Goal: Task Accomplishment & Management: Use online tool/utility

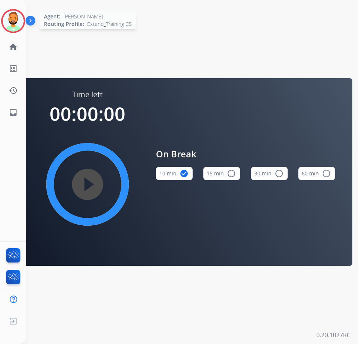
click at [24, 23] on div at bounding box center [13, 21] width 24 height 24
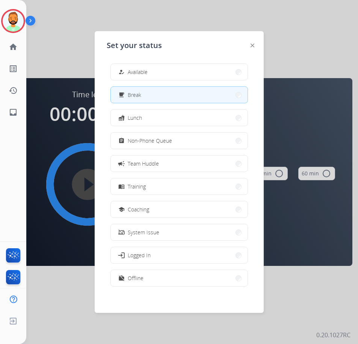
drag, startPoint x: 23, startPoint y: 23, endPoint x: 206, endPoint y: 50, distance: 185.2
click at [206, 50] on div "Set your status how_to_reg Available free_breakfast Break fastfood Lunch assign…" at bounding box center [179, 171] width 169 height 281
click at [206, 66] on button "how_to_reg Available" at bounding box center [179, 72] width 137 height 16
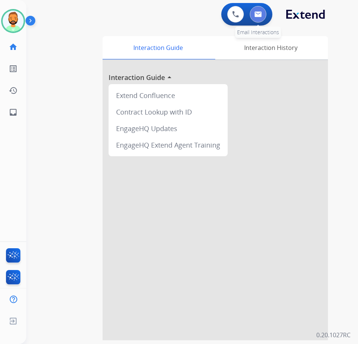
click at [261, 14] on img at bounding box center [258, 14] width 8 height 6
select select "**********"
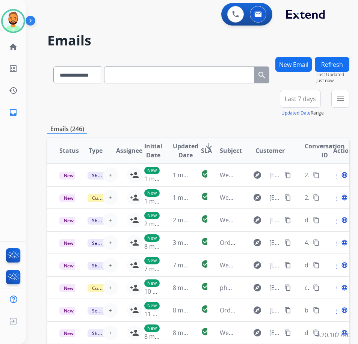
click at [316, 97] on span "Last 7 days" at bounding box center [299, 98] width 31 height 3
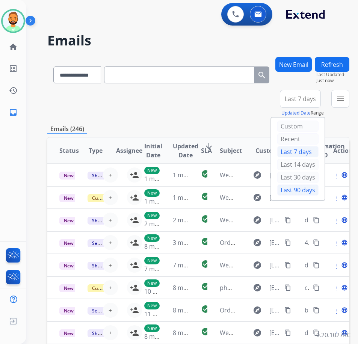
click at [311, 191] on div "Last 90 days" at bounding box center [297, 189] width 41 height 11
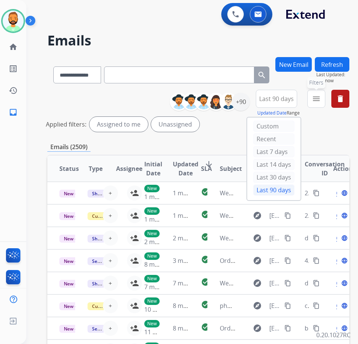
click at [325, 98] on button "menu Filters" at bounding box center [316, 99] width 18 height 18
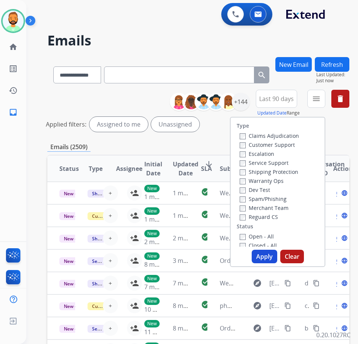
click at [287, 143] on label "Customer Support" at bounding box center [266, 144] width 55 height 7
click at [288, 169] on label "Shipping Protection" at bounding box center [268, 171] width 59 height 7
click at [278, 215] on label "Reguard CS" at bounding box center [258, 216] width 38 height 7
click at [273, 235] on label "Open - All" at bounding box center [256, 236] width 34 height 7
click at [273, 255] on button "Apply" at bounding box center [264, 257] width 26 height 14
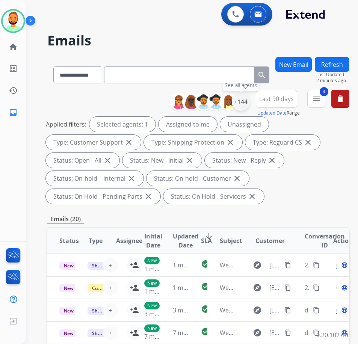
click at [250, 99] on div "+144" at bounding box center [241, 102] width 18 height 18
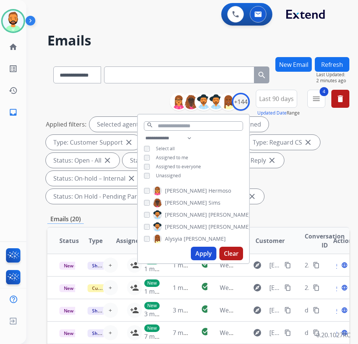
click at [180, 177] on span "Unassigned" at bounding box center [168, 175] width 25 height 6
click at [209, 247] on button "Apply" at bounding box center [204, 254] width 26 height 14
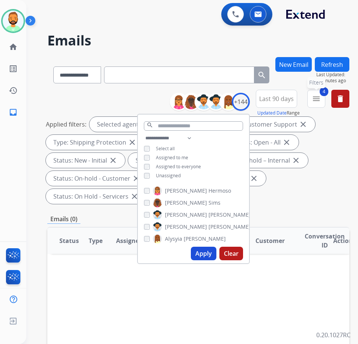
click at [320, 95] on mat-icon "menu" at bounding box center [315, 98] width 9 height 9
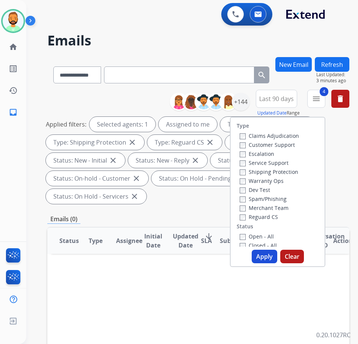
click at [347, 180] on div "Applied filters: Selected agents: 1 Assigned to me Type: Customer Support close…" at bounding box center [197, 160] width 302 height 87
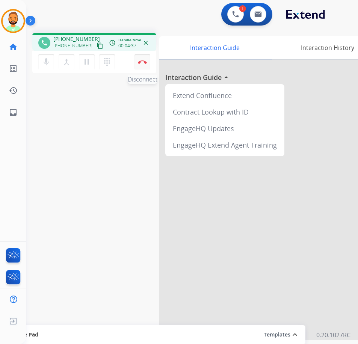
click at [142, 61] on img at bounding box center [142, 62] width 9 height 4
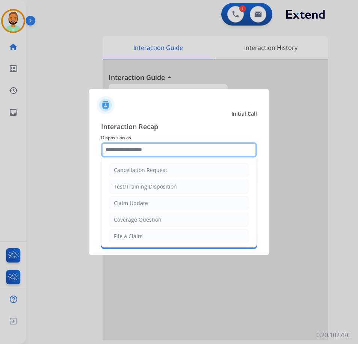
click at [204, 153] on input "text" at bounding box center [179, 149] width 156 height 15
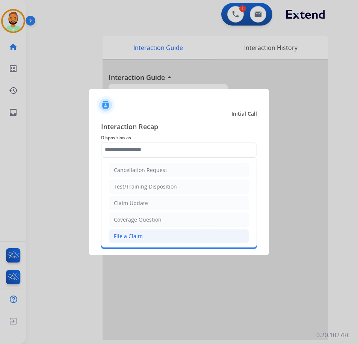
click at [186, 230] on li "File a Claim" at bounding box center [179, 236] width 140 height 14
type input "**********"
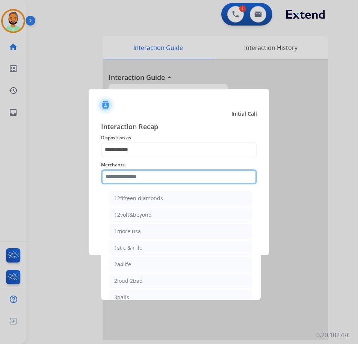
click at [185, 175] on input "text" at bounding box center [179, 176] width 156 height 15
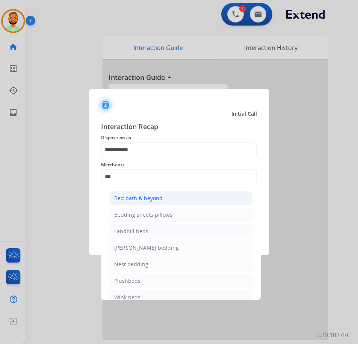
click at [235, 195] on li "Bed bath & beyond" at bounding box center [180, 198] width 143 height 14
type input "**********"
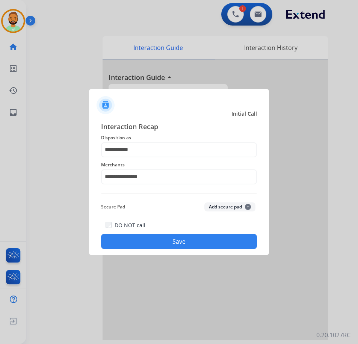
click at [233, 237] on button "Save" at bounding box center [179, 241] width 156 height 15
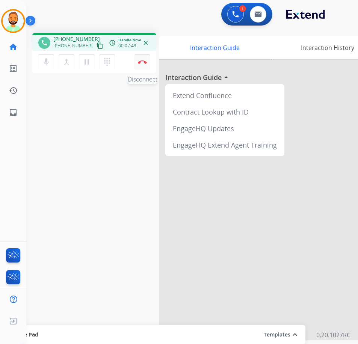
click at [141, 60] on button "Disconnect" at bounding box center [142, 62] width 16 height 16
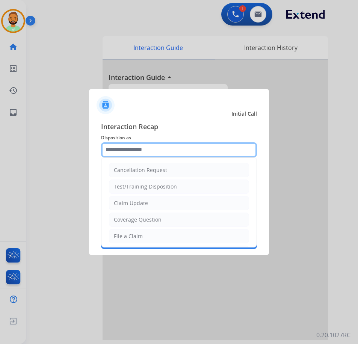
click at [198, 142] on input "text" at bounding box center [179, 149] width 156 height 15
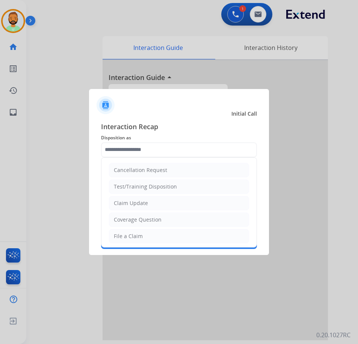
drag, startPoint x: 170, startPoint y: 235, endPoint x: 173, endPoint y: 221, distance: 13.4
click at [171, 235] on li "File a Claim" at bounding box center [179, 236] width 140 height 14
type input "**********"
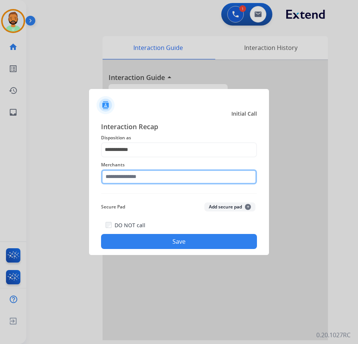
click at [176, 178] on input "text" at bounding box center [179, 176] width 156 height 15
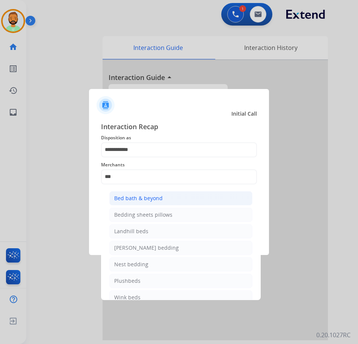
click at [178, 192] on li "Bed bath & beyond" at bounding box center [180, 198] width 143 height 14
type input "**********"
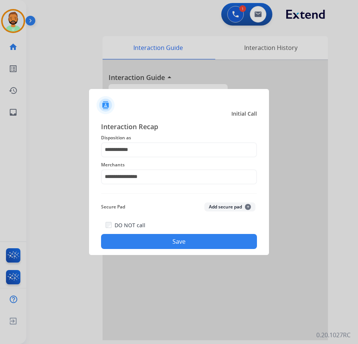
click at [178, 245] on button "Save" at bounding box center [179, 241] width 156 height 15
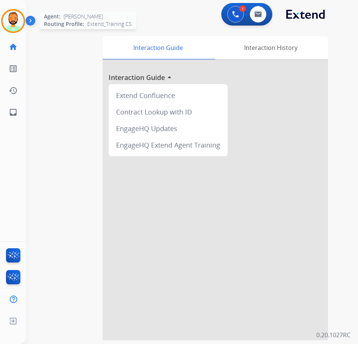
click at [14, 14] on img at bounding box center [13, 21] width 21 height 21
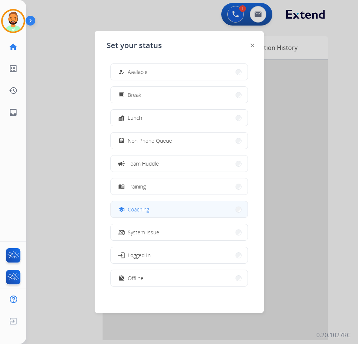
drag, startPoint x: 154, startPoint y: 218, endPoint x: 155, endPoint y: 213, distance: 4.5
click at [155, 214] on div "how_to_reg Available free_breakfast Break fastfood Lunch assignment Non-Phone Q…" at bounding box center [179, 175] width 145 height 236
click at [155, 212] on button "school Coaching" at bounding box center [179, 209] width 137 height 16
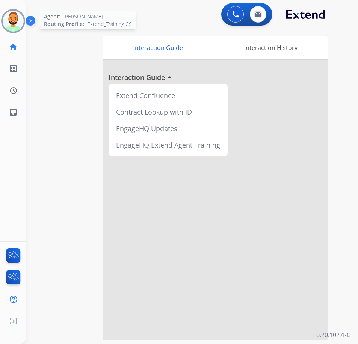
click at [18, 24] on img at bounding box center [13, 21] width 21 height 21
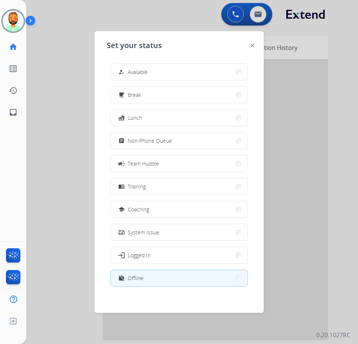
click at [130, 66] on button "how_to_reg Available" at bounding box center [179, 72] width 137 height 16
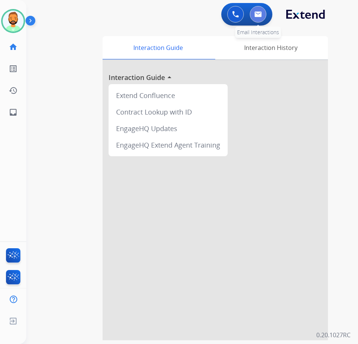
click at [260, 15] on img at bounding box center [258, 14] width 8 height 6
select select "**********"
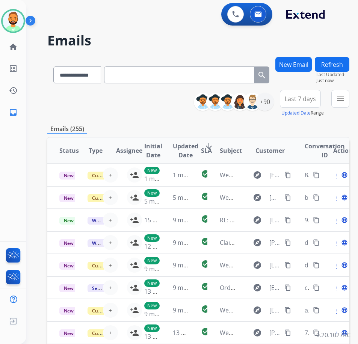
click at [307, 107] on div "Last 7 days Updated Date Range Custom Recent Last 7 days Last 14 days Last 30 d…" at bounding box center [302, 103] width 45 height 27
click at [313, 100] on span "Last 7 days" at bounding box center [299, 98] width 31 height 3
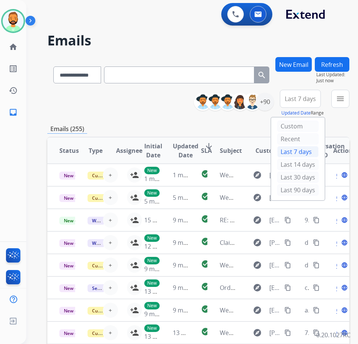
click at [310, 183] on div "Last 30 days" at bounding box center [297, 177] width 41 height 13
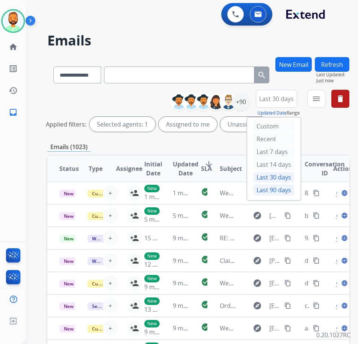
click at [286, 190] on div "Last 90 days" at bounding box center [273, 189] width 41 height 11
click at [325, 97] on button "menu Filters" at bounding box center [316, 99] width 18 height 18
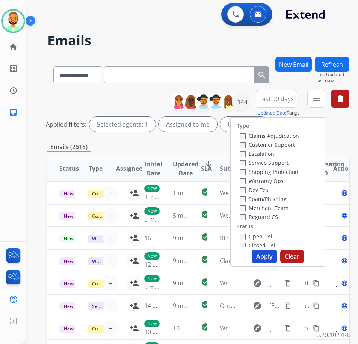
click at [292, 144] on label "Customer Support" at bounding box center [266, 144] width 55 height 7
click at [289, 173] on label "Shipping Protection" at bounding box center [268, 171] width 59 height 7
click at [271, 217] on label "Reguard CS" at bounding box center [258, 216] width 38 height 7
click at [273, 233] on label "Open - All" at bounding box center [256, 236] width 34 height 7
click at [271, 258] on button "Apply" at bounding box center [264, 257] width 26 height 14
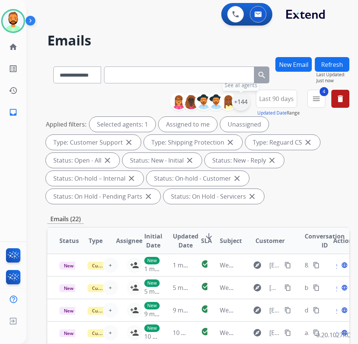
click at [250, 100] on div "+144" at bounding box center [241, 102] width 18 height 18
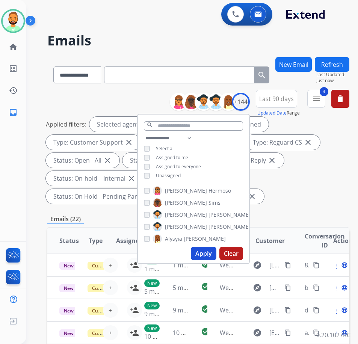
click at [180, 173] on span "Unassigned" at bounding box center [168, 175] width 25 height 6
click at [207, 242] on div "[PERSON_NAME] [PERSON_NAME] [PERSON_NAME] [PERSON_NAME] [PERSON_NAME] [PERSON_N…" at bounding box center [193, 213] width 111 height 60
drag, startPoint x: 207, startPoint y: 253, endPoint x: 11, endPoint y: 236, distance: 197.8
click at [207, 253] on button "Apply" at bounding box center [204, 254] width 26 height 14
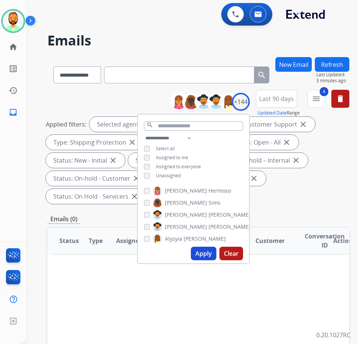
drag, startPoint x: 286, startPoint y: 200, endPoint x: 271, endPoint y: 215, distance: 21.5
click at [286, 200] on div "Applied filters: Selected agents: 1 Assigned to me Type: Customer Support close…" at bounding box center [197, 160] width 302 height 87
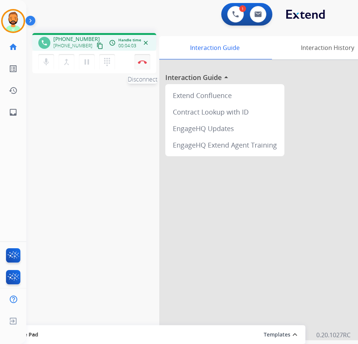
click at [142, 62] on img at bounding box center [142, 62] width 9 height 4
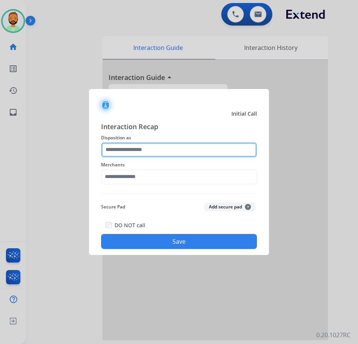
click at [201, 150] on input "text" at bounding box center [179, 149] width 156 height 15
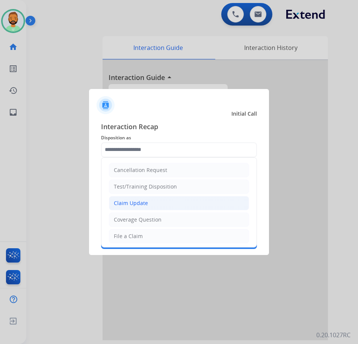
click at [189, 200] on li "Claim Update" at bounding box center [179, 203] width 140 height 14
type input "**********"
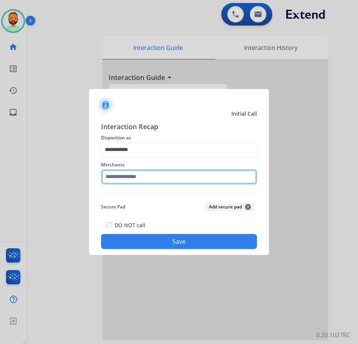
click at [184, 175] on input "text" at bounding box center [179, 176] width 156 height 15
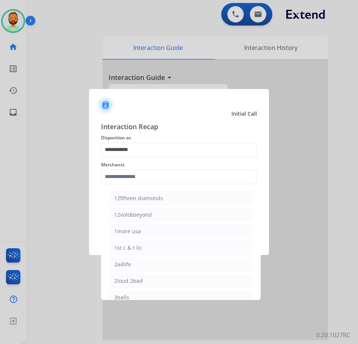
click at [199, 124] on span "Interaction Recap" at bounding box center [179, 127] width 156 height 12
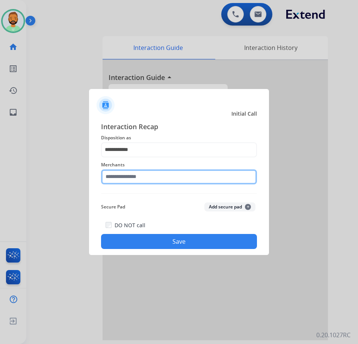
click at [189, 177] on input "text" at bounding box center [179, 176] width 156 height 15
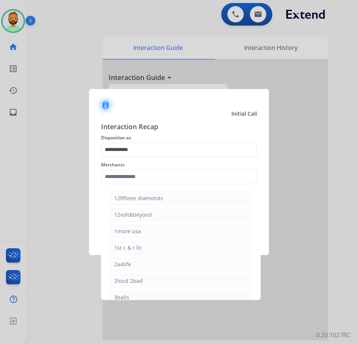
click at [189, 133] on span "Disposition as" at bounding box center [179, 137] width 156 height 9
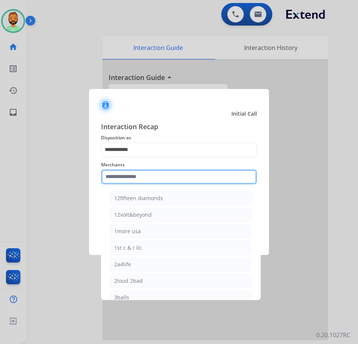
click at [198, 178] on input "text" at bounding box center [179, 176] width 156 height 15
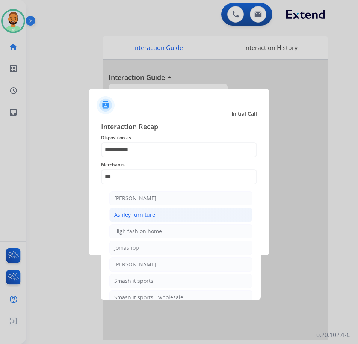
click at [158, 218] on li "Ashley furniture" at bounding box center [180, 214] width 143 height 14
type input "**********"
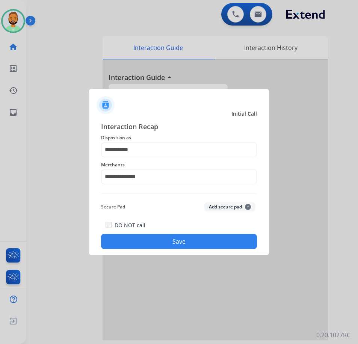
click at [174, 239] on button "Save" at bounding box center [179, 241] width 156 height 15
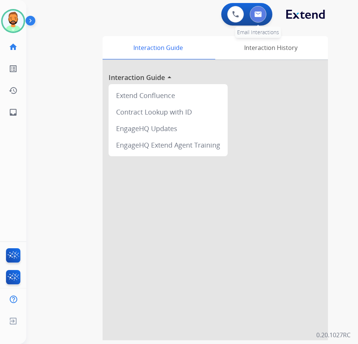
click at [256, 9] on button at bounding box center [258, 14] width 17 height 17
select select "**********"
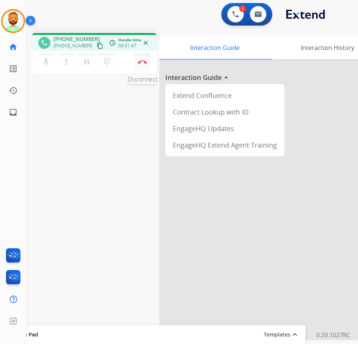
click at [142, 60] on img at bounding box center [142, 62] width 9 height 4
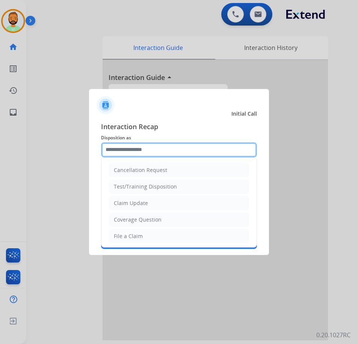
click at [175, 149] on input "text" at bounding box center [179, 149] width 156 height 15
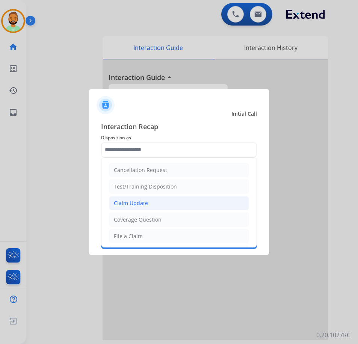
click at [161, 206] on li "Claim Update" at bounding box center [179, 203] width 140 height 14
type input "**********"
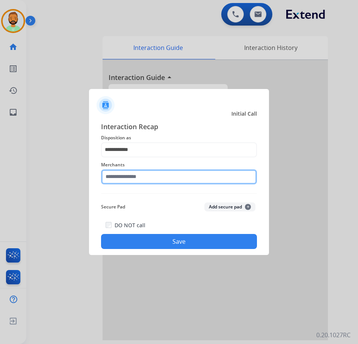
click at [159, 177] on input "text" at bounding box center [179, 176] width 156 height 15
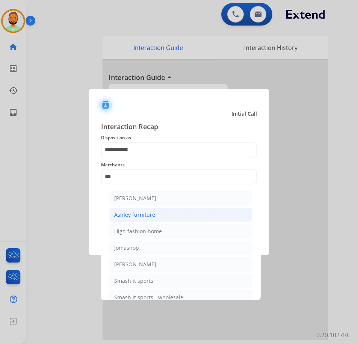
click at [169, 214] on li "Ashley furniture" at bounding box center [180, 214] width 143 height 14
type input "**********"
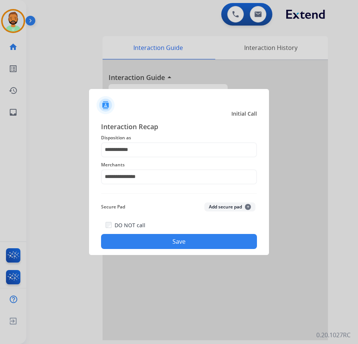
click at [206, 242] on button "Save" at bounding box center [179, 241] width 156 height 15
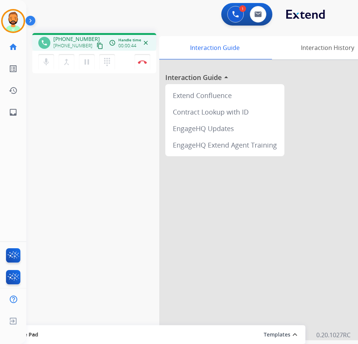
click at [338, 155] on div at bounding box center [271, 200] width 225 height 280
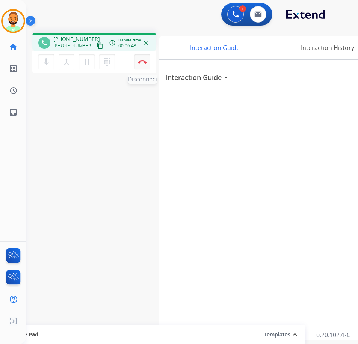
click at [142, 60] on img at bounding box center [142, 62] width 9 height 4
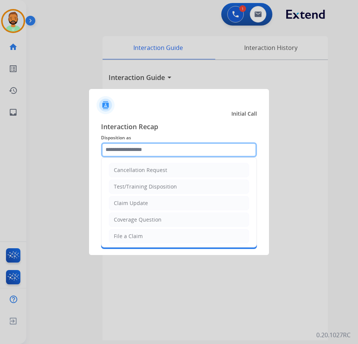
click at [160, 149] on input "text" at bounding box center [179, 149] width 156 height 15
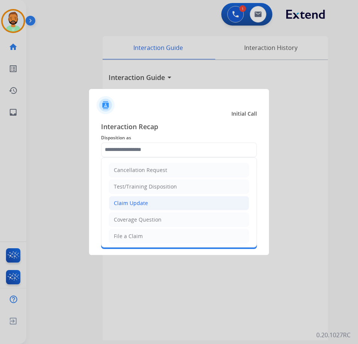
click at [146, 202] on div "Claim Update" at bounding box center [131, 203] width 34 height 8
type input "**********"
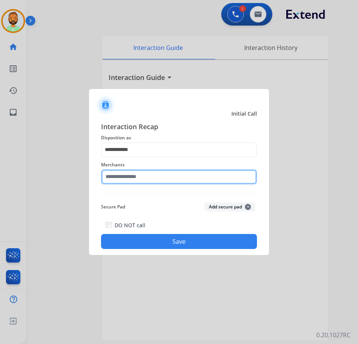
click at [157, 176] on input "text" at bounding box center [179, 176] width 156 height 15
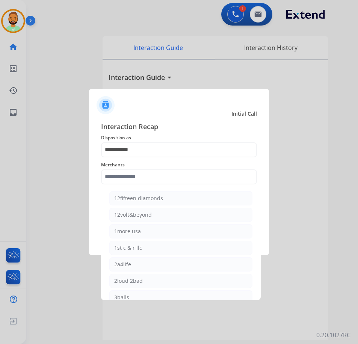
click at [165, 122] on span "Interaction Recap" at bounding box center [179, 127] width 156 height 12
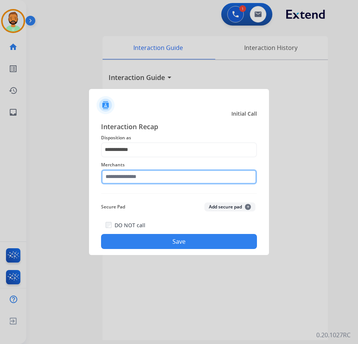
click at [160, 174] on input "text" at bounding box center [179, 176] width 156 height 15
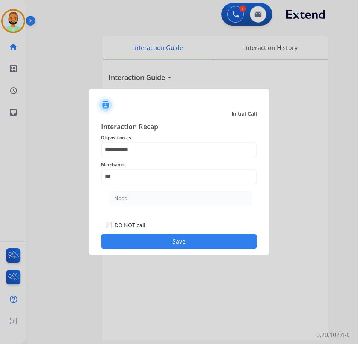
click at [169, 197] on li "Nood" at bounding box center [180, 198] width 143 height 14
type input "****"
click at [182, 241] on button "Save" at bounding box center [179, 241] width 156 height 15
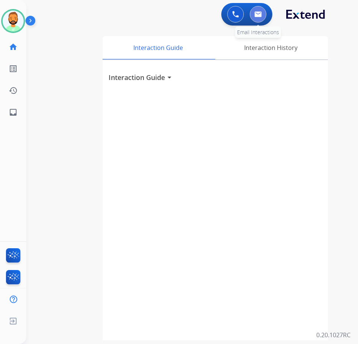
click at [259, 11] on img at bounding box center [258, 14] width 8 height 6
select select "**********"
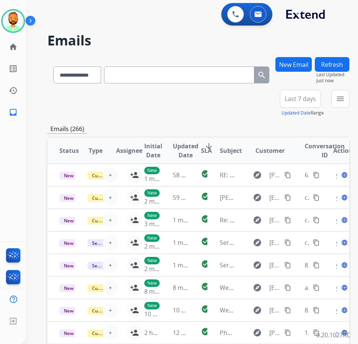
click at [303, 99] on span "Last 7 days" at bounding box center [299, 98] width 31 height 3
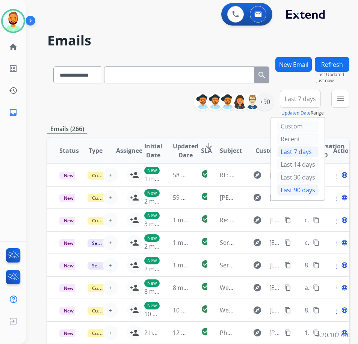
click at [304, 189] on div "Last 90 days" at bounding box center [297, 189] width 41 height 11
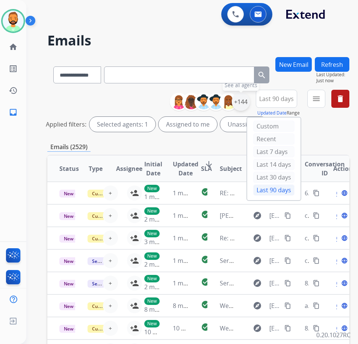
click at [250, 104] on div "+144" at bounding box center [241, 102] width 18 height 18
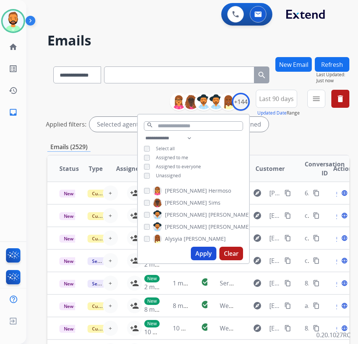
click at [180, 174] on span "Unassigned" at bounding box center [168, 175] width 25 height 6
click at [213, 249] on button "Apply" at bounding box center [204, 254] width 26 height 14
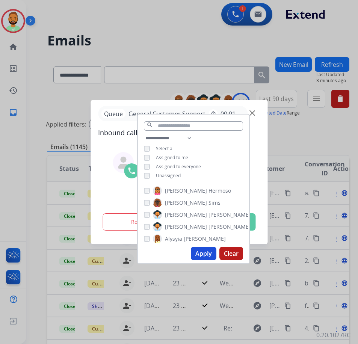
click at [334, 142] on div at bounding box center [179, 172] width 358 height 344
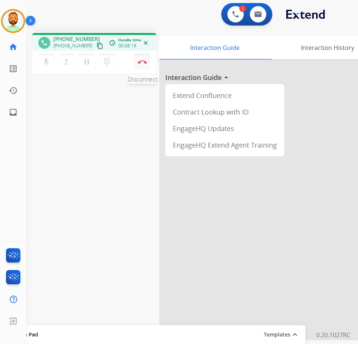
click at [141, 61] on img at bounding box center [142, 62] width 9 height 4
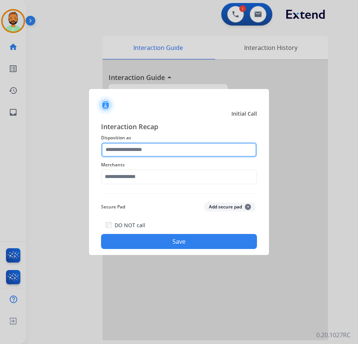
click at [156, 151] on input "text" at bounding box center [179, 149] width 156 height 15
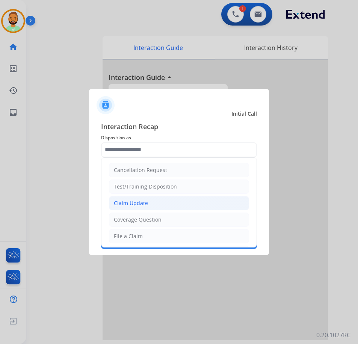
click at [159, 206] on li "Claim Update" at bounding box center [179, 203] width 140 height 14
type input "**********"
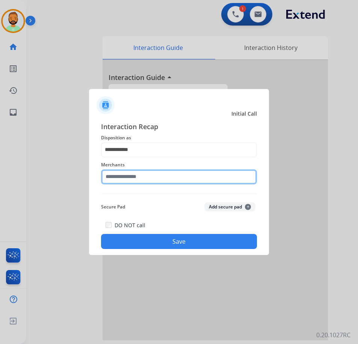
click at [157, 179] on input "text" at bounding box center [179, 176] width 156 height 15
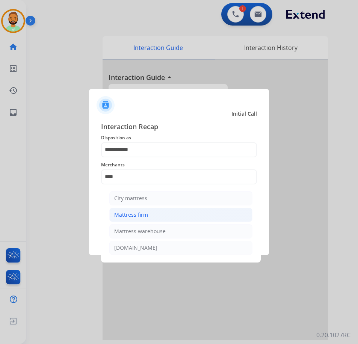
click at [236, 210] on li "Mattress firm" at bounding box center [180, 214] width 143 height 14
type input "**********"
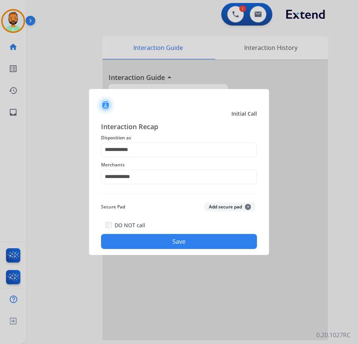
click at [222, 241] on button "Save" at bounding box center [179, 241] width 156 height 15
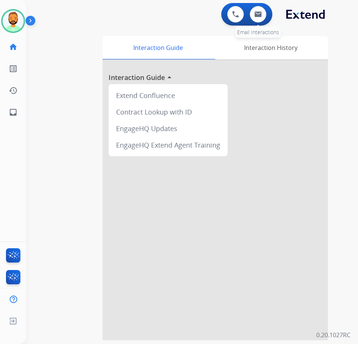
click at [266, 22] on div "0 Email Interactions" at bounding box center [258, 14] width 23 height 17
click at [259, 15] on img at bounding box center [258, 14] width 8 height 6
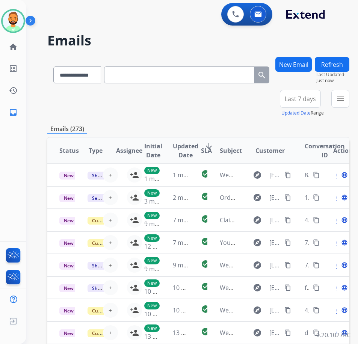
click at [301, 89] on div "New Email" at bounding box center [293, 73] width 36 height 33
click at [301, 104] on button "Last 7 days" at bounding box center [300, 99] width 41 height 18
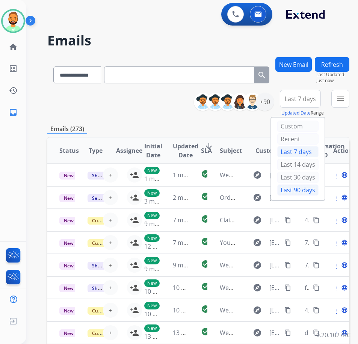
click at [292, 191] on div "Last 90 days" at bounding box center [297, 189] width 41 height 11
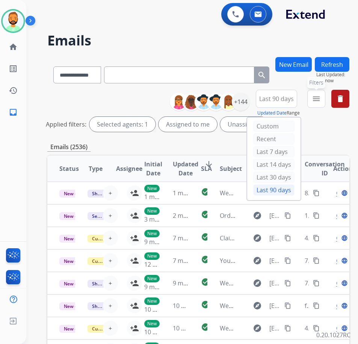
click at [320, 96] on mat-icon "menu" at bounding box center [315, 98] width 9 height 9
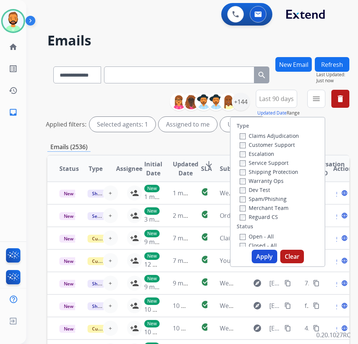
click at [283, 146] on label "Customer Support" at bounding box center [266, 144] width 55 height 7
click at [285, 171] on label "Shipping Protection" at bounding box center [268, 171] width 59 height 7
click at [274, 215] on label "Reguard CS" at bounding box center [258, 216] width 38 height 7
click at [268, 234] on label "Open - All" at bounding box center [256, 236] width 34 height 7
click at [273, 257] on button "Apply" at bounding box center [264, 257] width 26 height 14
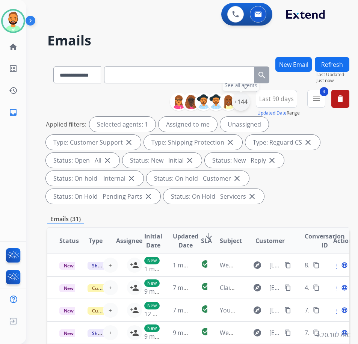
click at [248, 105] on div "+144" at bounding box center [241, 102] width 18 height 18
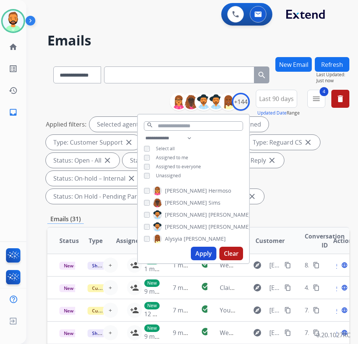
click at [180, 174] on span "Unassigned" at bounding box center [168, 175] width 25 height 6
drag, startPoint x: 208, startPoint y: 246, endPoint x: 208, endPoint y: 251, distance: 5.6
click at [208, 247] on div "Apply Clear" at bounding box center [193, 254] width 111 height 20
click at [208, 251] on button "Apply" at bounding box center [204, 254] width 26 height 14
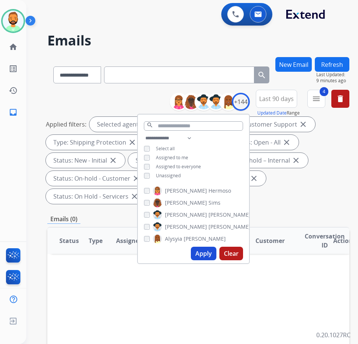
click at [177, 172] on span "Unassigned" at bounding box center [168, 175] width 25 height 6
click at [212, 255] on button "Apply" at bounding box center [204, 254] width 26 height 14
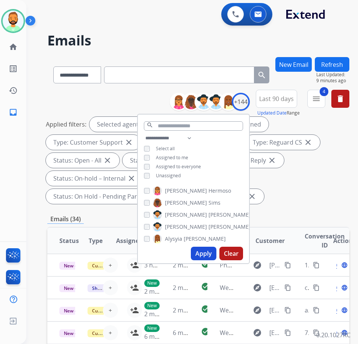
click at [282, 213] on div "**********" at bounding box center [198, 287] width 302 height 460
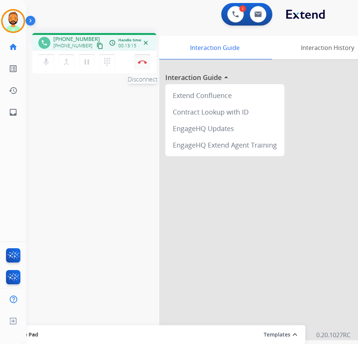
click at [142, 62] on img at bounding box center [142, 62] width 9 height 4
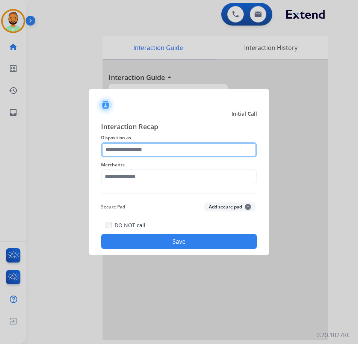
click at [183, 153] on input "text" at bounding box center [179, 149] width 156 height 15
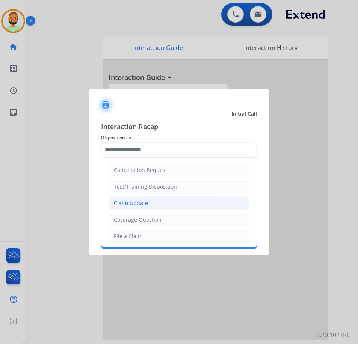
click at [160, 207] on li "Claim Update" at bounding box center [179, 203] width 140 height 14
type input "**********"
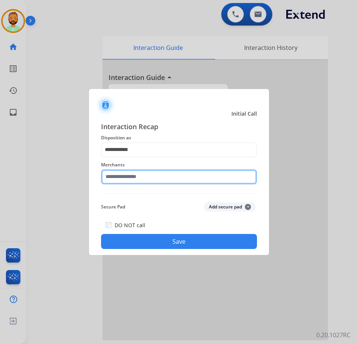
click at [156, 175] on input "text" at bounding box center [179, 176] width 156 height 15
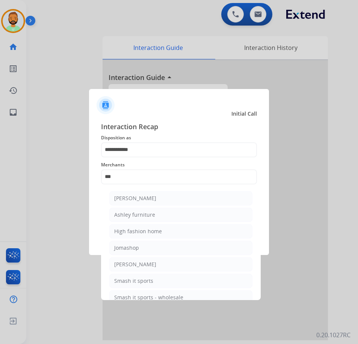
click at [172, 222] on ul "[PERSON_NAME] [PERSON_NAME] furniture High fashion home Jomashop [PERSON_NAME] …" at bounding box center [180, 249] width 147 height 125
click at [176, 215] on li "Ashley furniture" at bounding box center [180, 214] width 143 height 14
type input "**********"
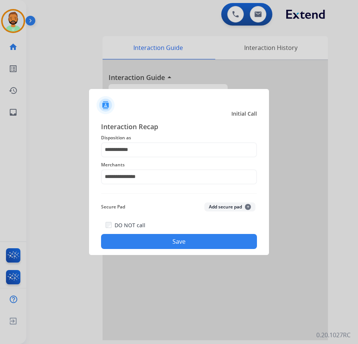
click at [180, 233] on div "DO NOT call Save" at bounding box center [179, 234] width 156 height 29
click at [180, 238] on button "Save" at bounding box center [179, 241] width 156 height 15
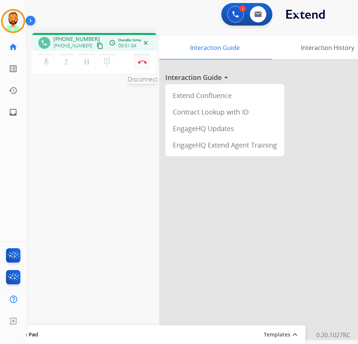
click at [143, 60] on img at bounding box center [142, 62] width 9 height 4
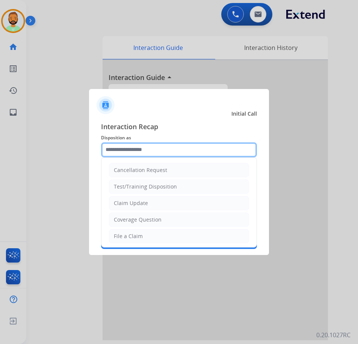
click at [201, 151] on input "text" at bounding box center [179, 149] width 156 height 15
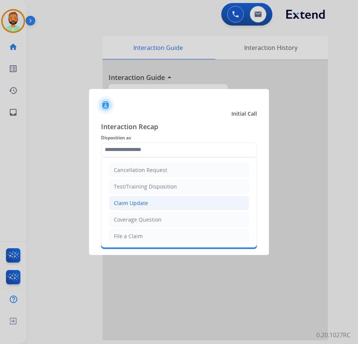
click at [185, 200] on li "Claim Update" at bounding box center [179, 203] width 140 height 14
type input "**********"
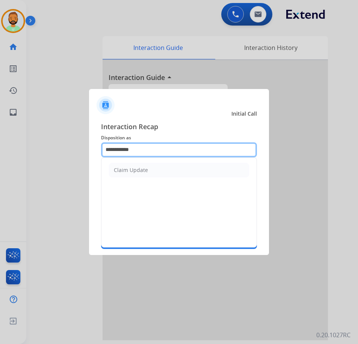
drag, startPoint x: 190, startPoint y: 143, endPoint x: -26, endPoint y: 171, distance: 217.8
click at [0, 171] on html "**********" at bounding box center [179, 172] width 358 height 344
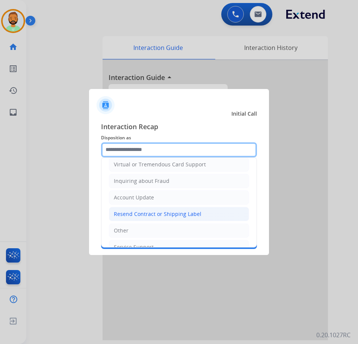
scroll to position [117, 0]
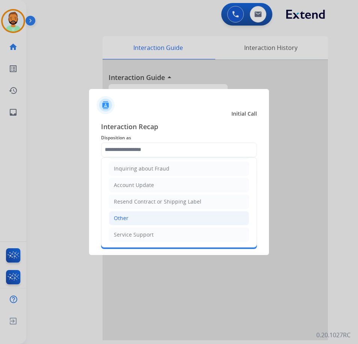
click at [168, 219] on li "Other" at bounding box center [179, 218] width 140 height 14
type input "*****"
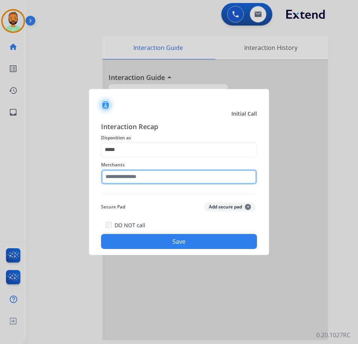
click at [168, 180] on input "text" at bounding box center [179, 176] width 156 height 15
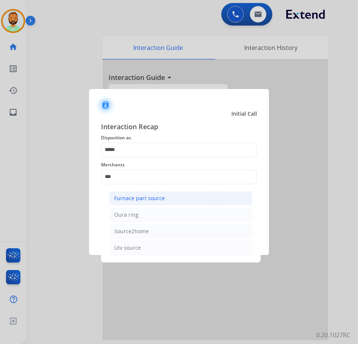
click at [177, 203] on ul "Furnace part source Oura ring Source2home Utv source" at bounding box center [180, 224] width 147 height 75
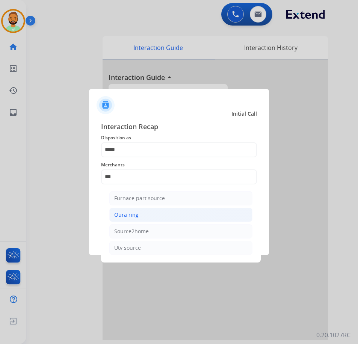
click at [176, 217] on div "Interaction Recap Disposition as ***** Merchants *** Furnace part source Oura r…" at bounding box center [179, 185] width 156 height 128
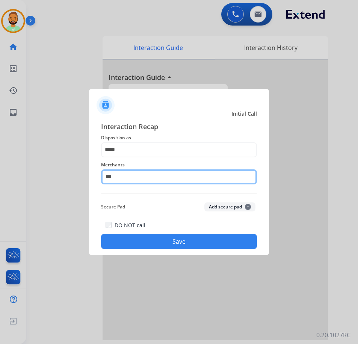
click at [163, 175] on input "***" at bounding box center [179, 176] width 156 height 15
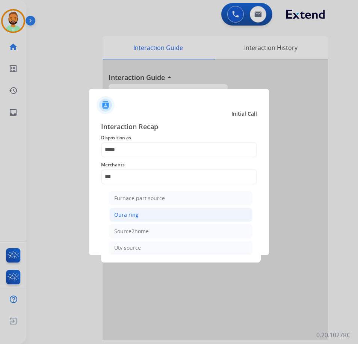
click at [165, 213] on li "Oura ring" at bounding box center [180, 214] width 143 height 14
type input "*********"
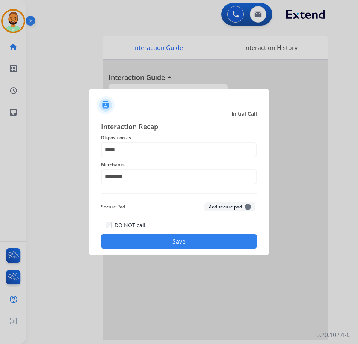
click at [166, 242] on button "Save" at bounding box center [179, 241] width 156 height 15
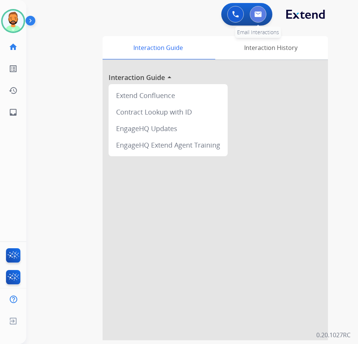
click at [253, 18] on button at bounding box center [258, 14] width 17 height 17
select select "**********"
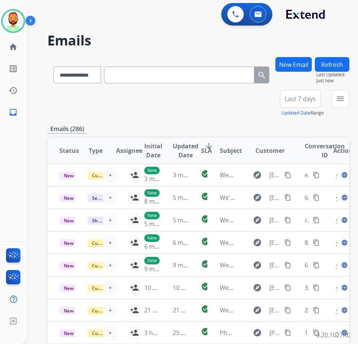
click at [298, 100] on span "Last 7 days" at bounding box center [299, 98] width 31 height 3
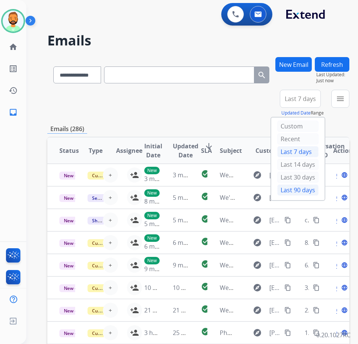
click at [312, 189] on div "Last 90 days" at bounding box center [297, 189] width 41 height 11
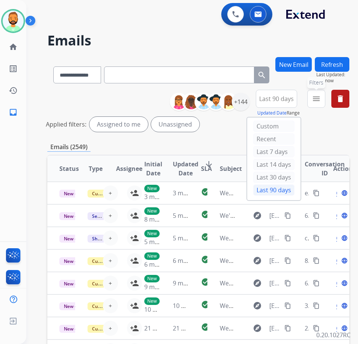
click at [320, 96] on mat-icon "menu" at bounding box center [315, 98] width 9 height 9
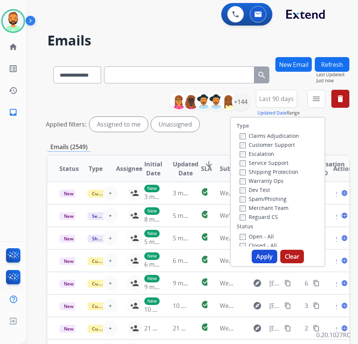
click at [276, 144] on label "Customer Support" at bounding box center [266, 144] width 55 height 7
click at [278, 168] on label "Shipping Protection" at bounding box center [268, 171] width 59 height 7
click at [275, 217] on label "Reguard CS" at bounding box center [258, 216] width 38 height 7
click at [273, 236] on label "Open - All" at bounding box center [256, 236] width 34 height 7
click at [275, 260] on button "Apply" at bounding box center [264, 257] width 26 height 14
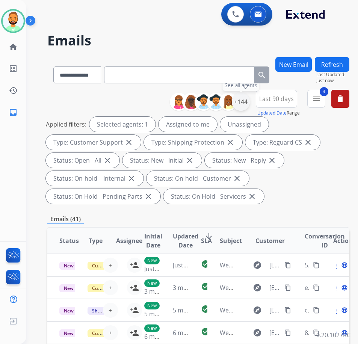
click at [250, 105] on div "+144" at bounding box center [241, 102] width 18 height 18
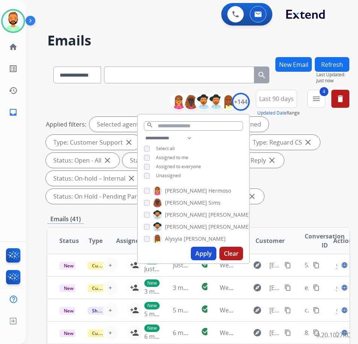
click at [180, 173] on span "Unassigned" at bounding box center [168, 175] width 25 height 6
click at [204, 255] on button "Apply" at bounding box center [204, 254] width 26 height 14
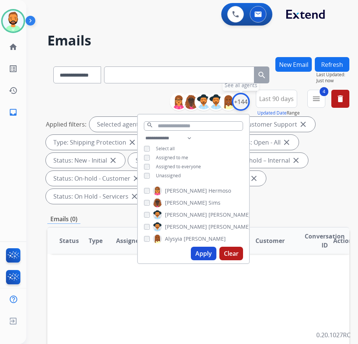
click at [250, 105] on div "+144" at bounding box center [241, 102] width 18 height 18
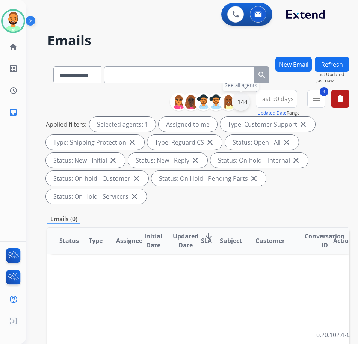
click at [250, 105] on div "+144" at bounding box center [241, 102] width 18 height 18
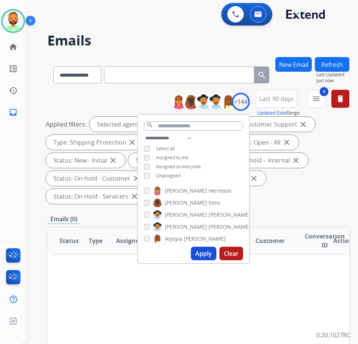
click at [213, 260] on button "Apply" at bounding box center [204, 254] width 26 height 14
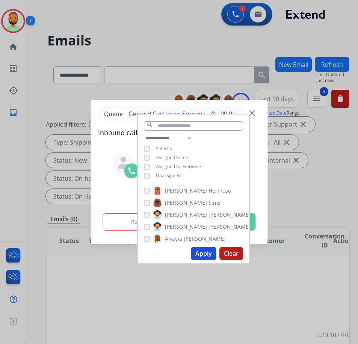
click at [286, 184] on div at bounding box center [179, 172] width 358 height 344
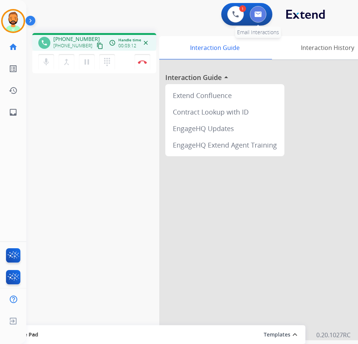
click at [254, 14] on img at bounding box center [258, 14] width 8 height 6
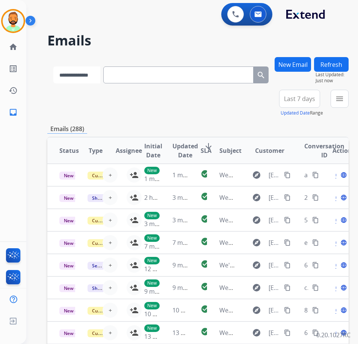
click at [82, 74] on select "**********" at bounding box center [76, 74] width 47 height 17
select select "**********"
click at [53, 66] on select "**********" at bounding box center [76, 74] width 47 height 17
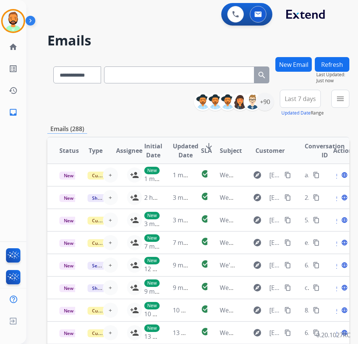
paste input "**********"
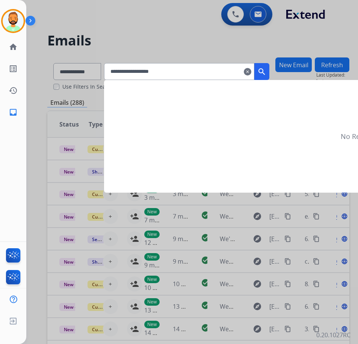
type input "**********"
click at [269, 71] on button "search" at bounding box center [261, 71] width 15 height 17
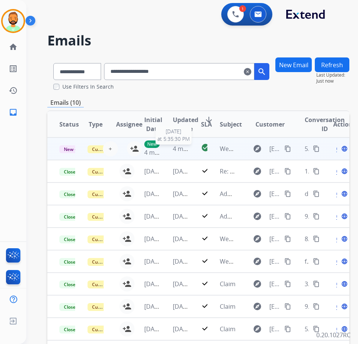
click at [188, 150] on span "4 minutes ago" at bounding box center [193, 148] width 40 height 8
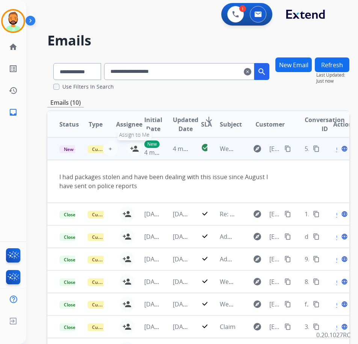
click at [131, 148] on mat-icon "person_add" at bounding box center [134, 148] width 9 height 9
click at [340, 150] on span "Open" at bounding box center [343, 148] width 15 height 9
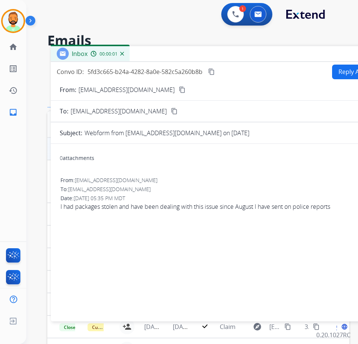
drag, startPoint x: 120, startPoint y: 55, endPoint x: 207, endPoint y: 56, distance: 86.3
click at [207, 56] on div "Inbox 00:00:01" at bounding box center [238, 54] width 375 height 16
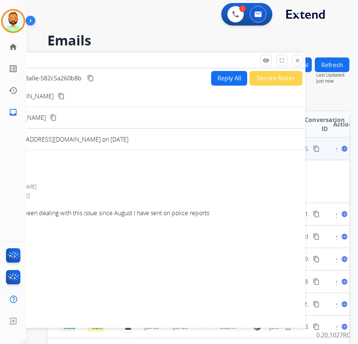
drag, startPoint x: 281, startPoint y: 54, endPoint x: 104, endPoint y: 58, distance: 176.8
click at [102, 59] on div "Inbox 00:00:05" at bounding box center [117, 61] width 375 height 16
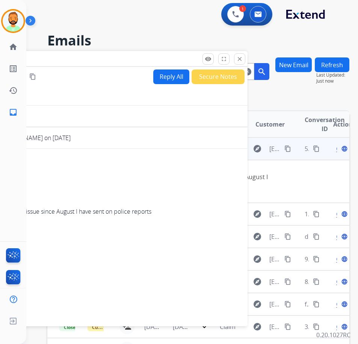
drag, startPoint x: 238, startPoint y: 55, endPoint x: 222, endPoint y: 70, distance: 21.8
click at [239, 56] on button "close Close" at bounding box center [239, 58] width 11 height 11
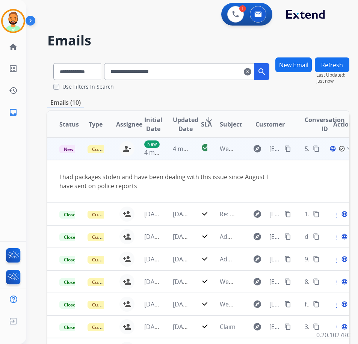
click at [62, 139] on td "New - Initial" at bounding box center [61, 148] width 28 height 23
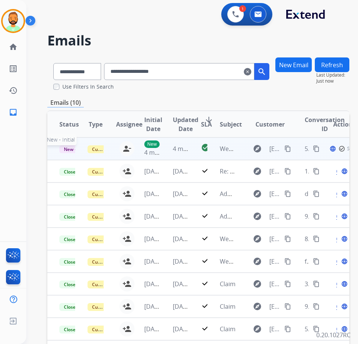
click at [69, 149] on span "New - Initial" at bounding box center [76, 149] width 35 height 8
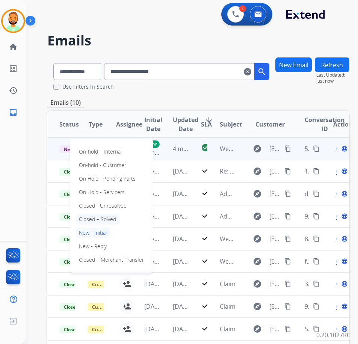
click at [108, 219] on p "Closed – Solved" at bounding box center [97, 219] width 43 height 11
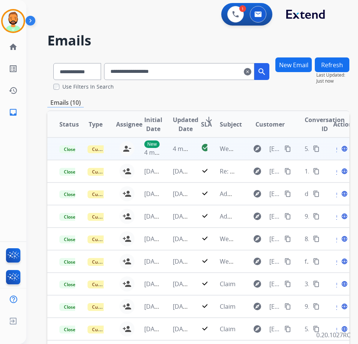
click at [346, 66] on button "Refresh" at bounding box center [331, 64] width 35 height 15
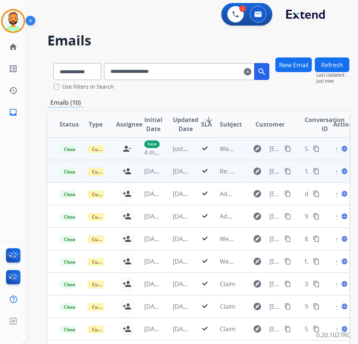
click at [181, 176] on td "[DATE]" at bounding box center [175, 171] width 28 height 23
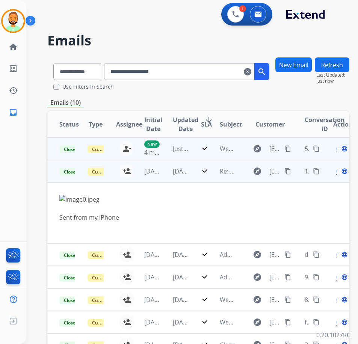
scroll to position [23, 0]
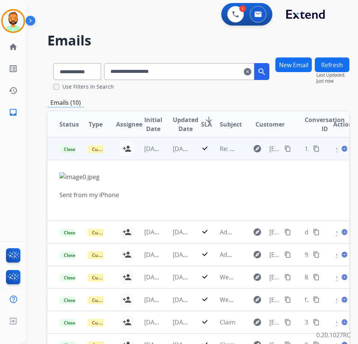
click at [340, 148] on span "Open" at bounding box center [343, 148] width 15 height 9
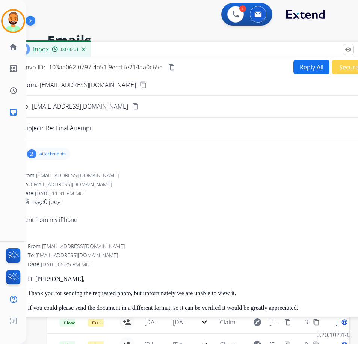
drag, startPoint x: 170, startPoint y: 53, endPoint x: 186, endPoint y: 69, distance: 22.8
click at [218, 48] on div "Inbox 00:00:01" at bounding box center [199, 50] width 375 height 16
click at [60, 150] on div "2 attachments" at bounding box center [47, 153] width 48 height 12
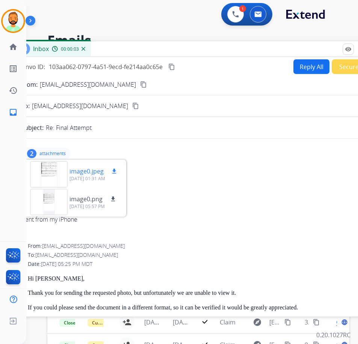
click at [48, 174] on div at bounding box center [49, 174] width 38 height 26
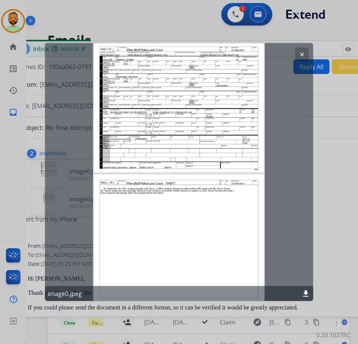
click at [305, 293] on mat-icon "download" at bounding box center [305, 293] width 9 height 9
drag, startPoint x: 300, startPoint y: 54, endPoint x: 301, endPoint y: 59, distance: 4.9
click at [300, 54] on mat-icon "clear" at bounding box center [301, 54] width 7 height 7
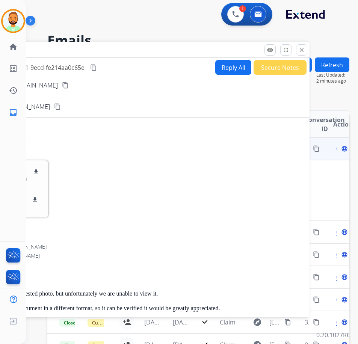
drag, startPoint x: 182, startPoint y: 52, endPoint x: 169, endPoint y: 66, distance: 19.6
click at [101, 56] on div "Inbox 00:02:25" at bounding box center [121, 50] width 375 height 16
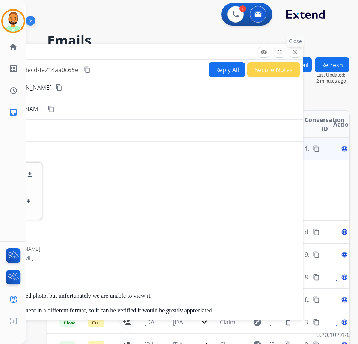
click at [297, 53] on mat-icon "close" at bounding box center [295, 52] width 7 height 7
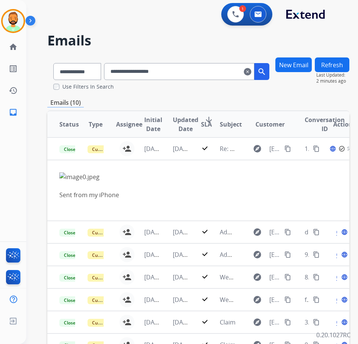
click at [251, 72] on mat-icon "clear" at bounding box center [248, 71] width 8 height 9
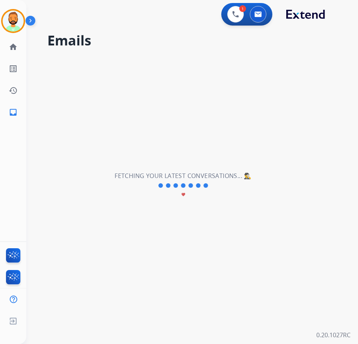
select select "**********"
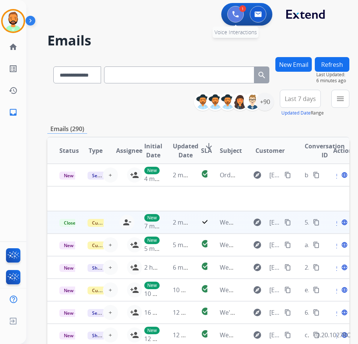
click at [235, 17] on img at bounding box center [235, 14] width 7 height 7
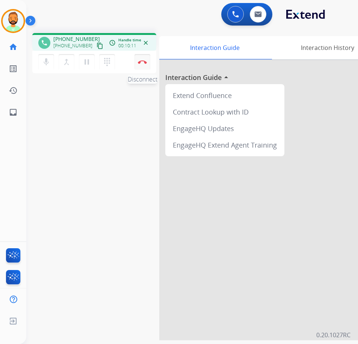
click at [142, 61] on img at bounding box center [142, 62] width 9 height 4
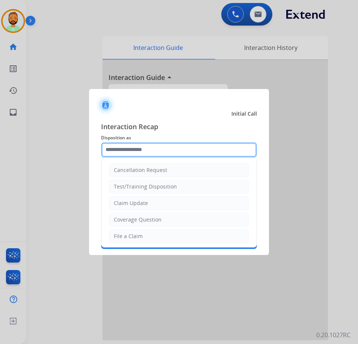
click at [139, 149] on input "text" at bounding box center [179, 149] width 156 height 15
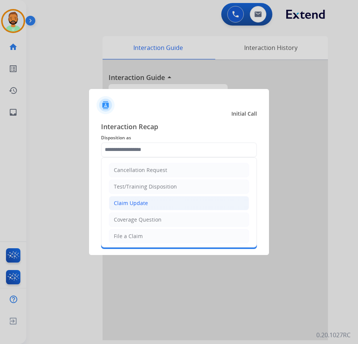
click at [157, 201] on li "Claim Update" at bounding box center [179, 203] width 140 height 14
type input "**********"
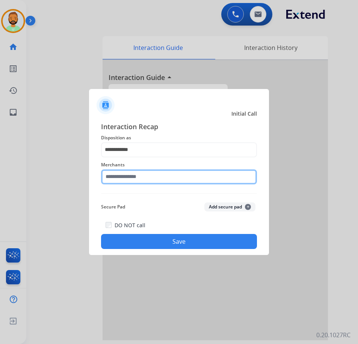
click at [155, 176] on input "text" at bounding box center [179, 176] width 156 height 15
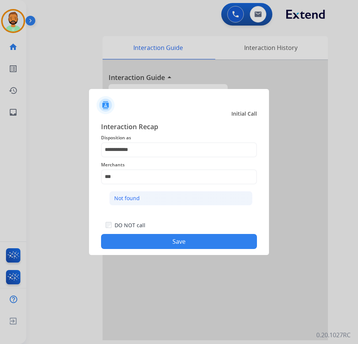
drag, startPoint x: 155, startPoint y: 198, endPoint x: 160, endPoint y: 213, distance: 16.6
click at [155, 198] on li "Not found" at bounding box center [180, 198] width 143 height 14
type input "*********"
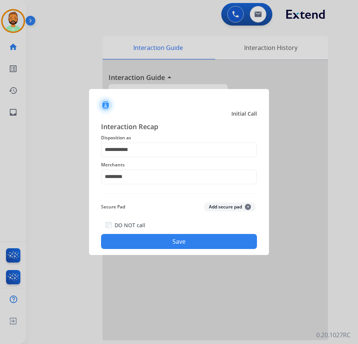
drag, startPoint x: 168, startPoint y: 242, endPoint x: 157, endPoint y: 225, distance: 20.1
click at [168, 244] on button "Save" at bounding box center [179, 241] width 156 height 15
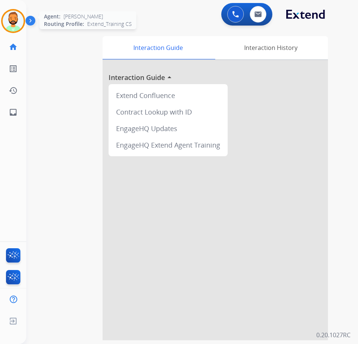
click at [12, 23] on img at bounding box center [13, 21] width 21 height 21
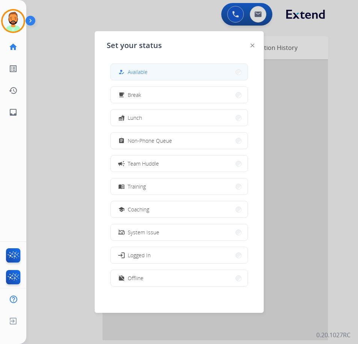
click at [143, 65] on button "how_to_reg Available" at bounding box center [179, 72] width 137 height 16
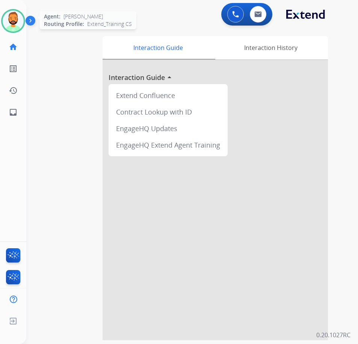
click at [14, 20] on img at bounding box center [13, 21] width 21 height 21
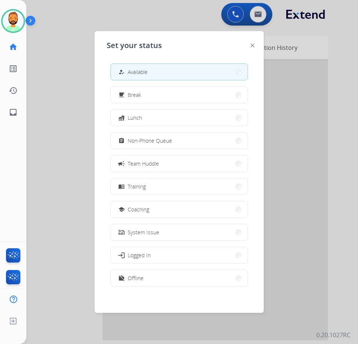
click at [147, 76] on div "how_to_reg Available" at bounding box center [132, 72] width 31 height 9
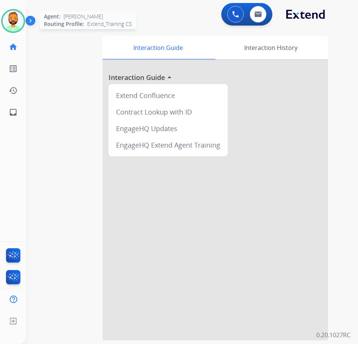
click at [13, 27] on img at bounding box center [13, 21] width 21 height 21
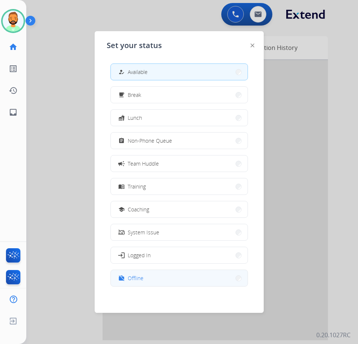
click at [169, 282] on button "work_off Offline" at bounding box center [179, 278] width 137 height 16
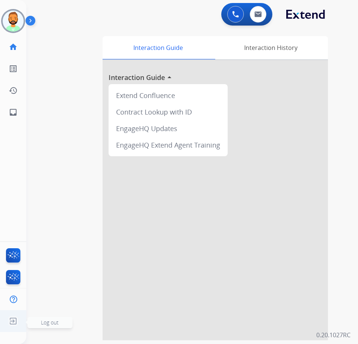
click at [47, 320] on span "Log out" at bounding box center [50, 322] width 18 height 7
